Goal: Understand process/instructions: Learn how to perform a task or action

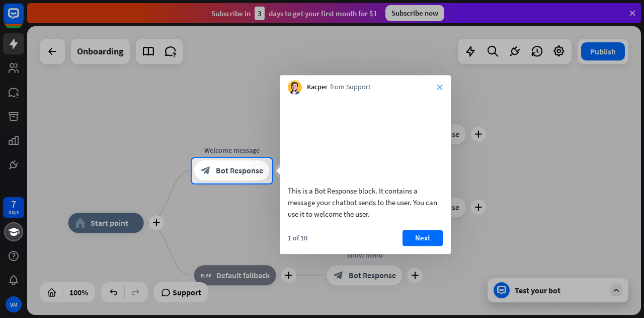
click at [437, 88] on icon "close" at bounding box center [440, 87] width 6 height 6
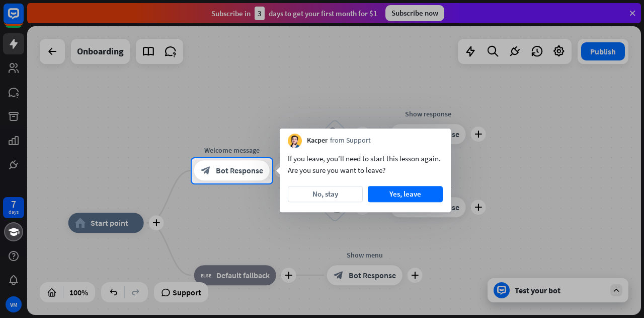
click at [631, 9] on div at bounding box center [322, 79] width 644 height 158
click at [318, 195] on button "No, stay" at bounding box center [325, 194] width 75 height 16
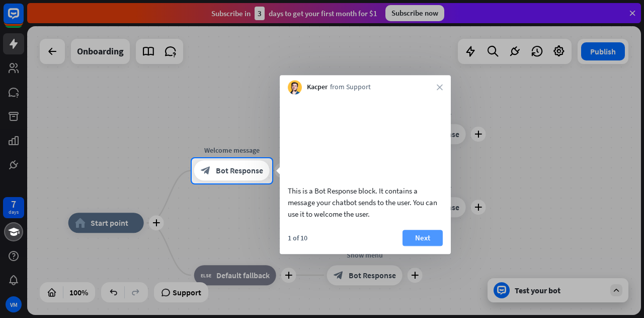
click at [428, 246] on button "Next" at bounding box center [423, 237] width 40 height 16
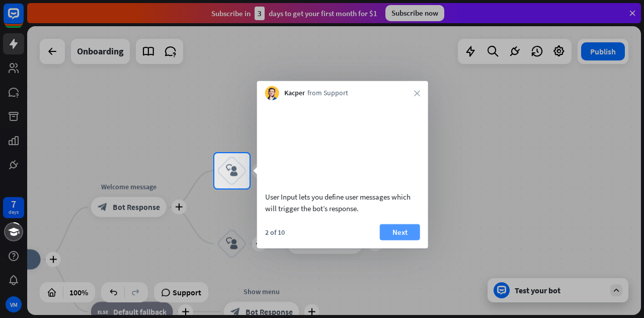
click at [404, 240] on button "Next" at bounding box center [400, 231] width 40 height 16
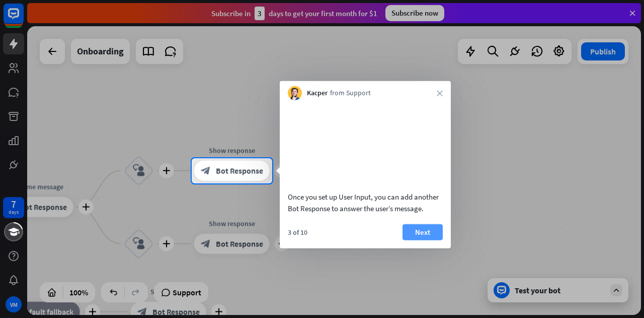
click at [414, 240] on button "Next" at bounding box center [423, 231] width 40 height 16
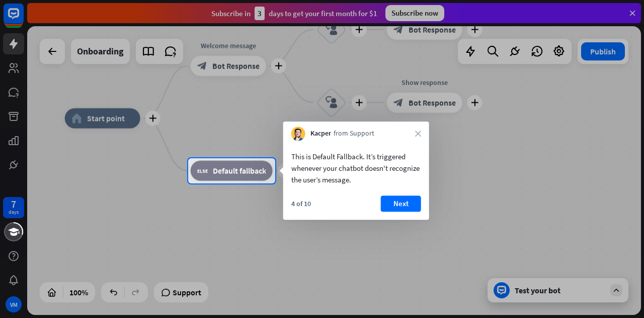
click at [50, 53] on div at bounding box center [322, 79] width 644 height 158
click at [632, 14] on div at bounding box center [322, 79] width 644 height 158
click at [418, 134] on icon "close" at bounding box center [418, 133] width 6 height 6
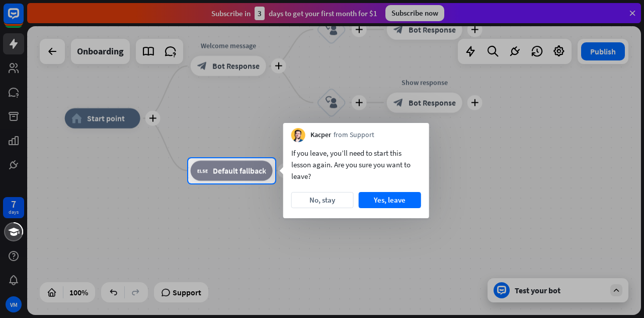
click at [418, 134] on div "Kacper from Support" at bounding box center [356, 132] width 146 height 19
click at [632, 14] on div at bounding box center [322, 79] width 644 height 158
